Goal: Find specific page/section: Locate item on page

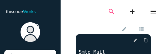
click at [108, 12] on icon "search" at bounding box center [111, 11] width 7 height 17
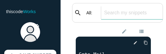
click at [108, 12] on input "text" at bounding box center [132, 12] width 62 height 13
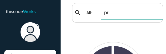
type input "p"
type input "assembly"
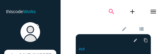
click at [108, 11] on icon "search" at bounding box center [111, 11] width 7 height 17
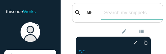
click at [108, 14] on input "text" at bounding box center [132, 12] width 62 height 13
paste input "assembly"
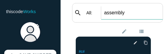
type input "assembly"
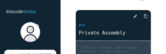
scroll to position [61, 0]
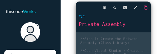
click at [144, 9] on icon "content_copy" at bounding box center [146, 7] width 4 height 11
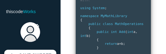
scroll to position [108, 0]
